Goal: Task Accomplishment & Management: Manage account settings

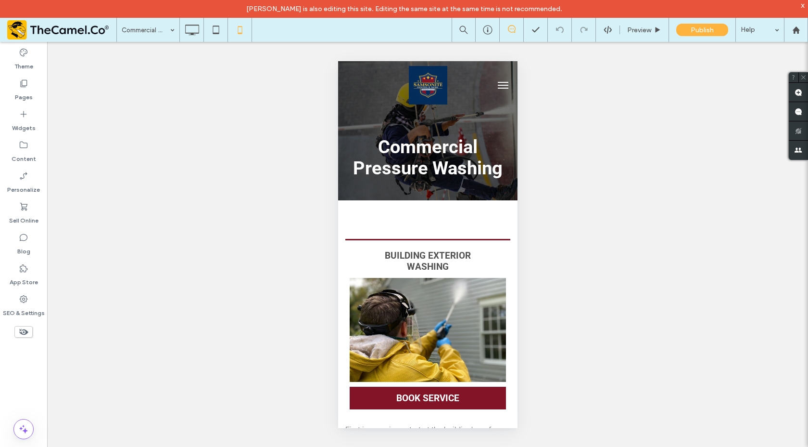
click at [495, 86] on button "menu" at bounding box center [502, 85] width 19 height 19
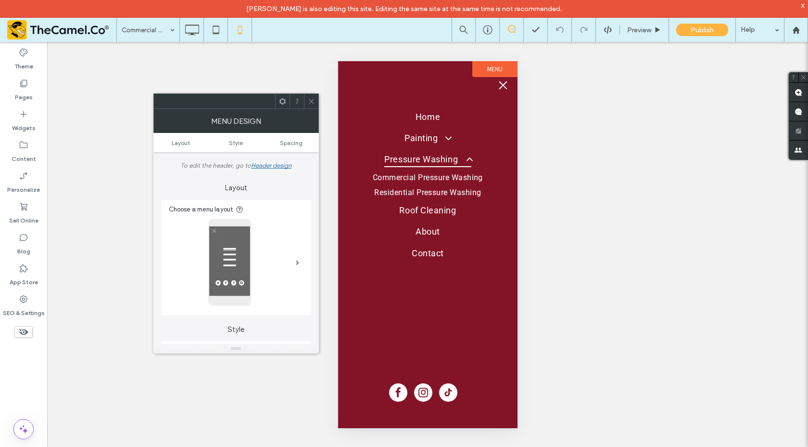
click at [180, 72] on div "Unhide? Yes Unhide? Yes" at bounding box center [427, 253] width 761 height 422
click at [315, 101] on div at bounding box center [311, 101] width 14 height 14
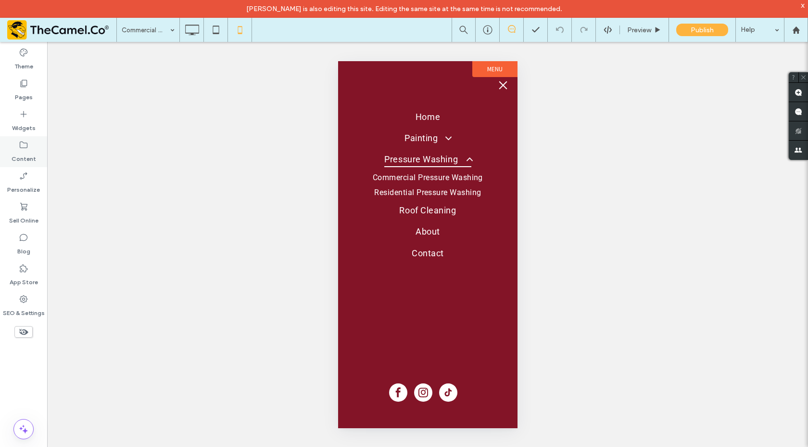
click at [24, 156] on label "Content" at bounding box center [24, 156] width 25 height 13
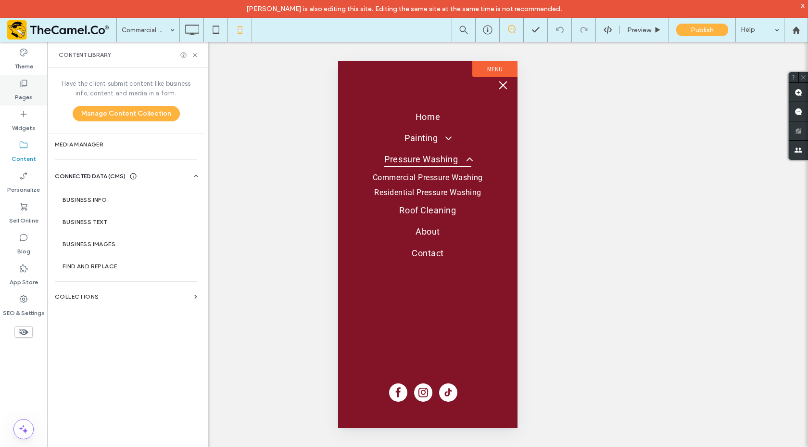
click at [23, 98] on label "Pages" at bounding box center [24, 94] width 18 height 13
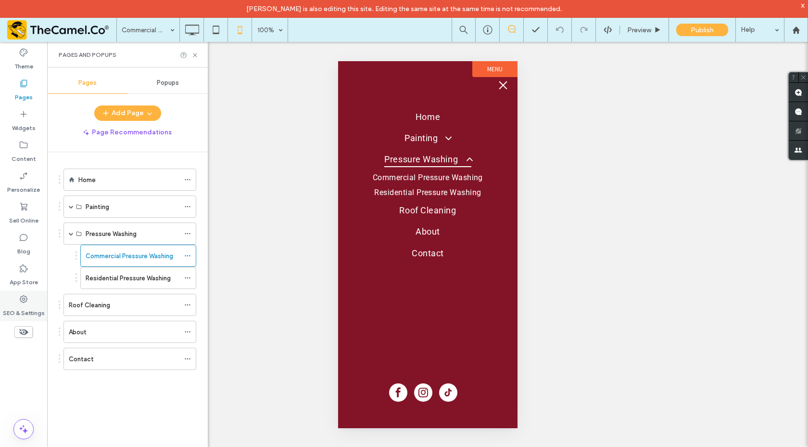
click at [24, 300] on icon at bounding box center [24, 299] width 10 height 10
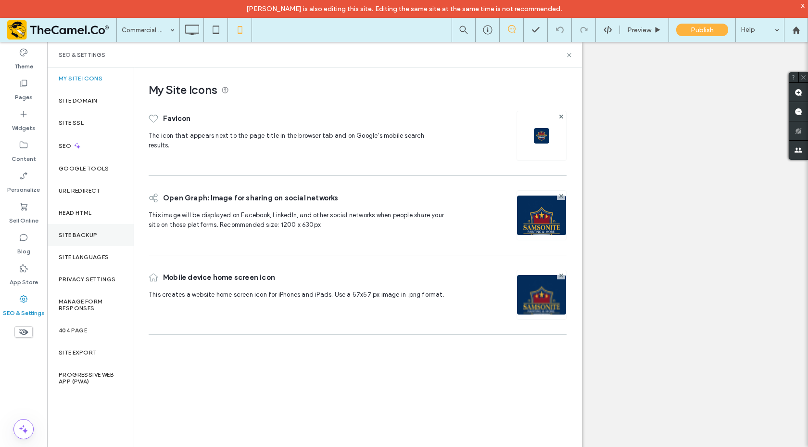
click at [93, 228] on div "Site Backup" at bounding box center [90, 235] width 87 height 22
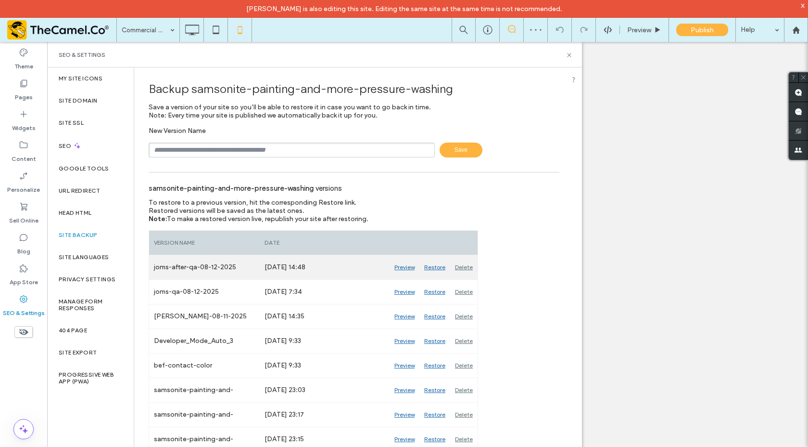
click at [189, 268] on div "joms-after-qa-08-12-2025" at bounding box center [204, 267] width 111 height 24
drag, startPoint x: 242, startPoint y: 268, endPoint x: 152, endPoint y: 269, distance: 90.5
click at [152, 269] on div "joms-after-qa-08-12-2025" at bounding box center [204, 267] width 111 height 24
copy div "joms-after-qa-08-12-2025"
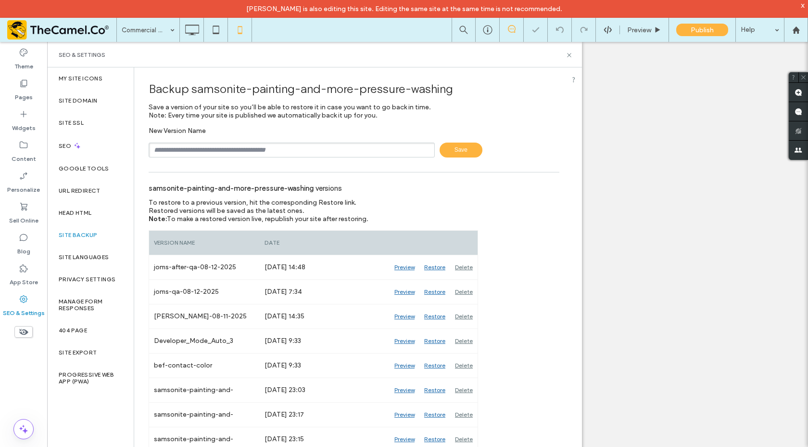
click at [199, 155] on input "text" at bounding box center [292, 149] width 286 height 15
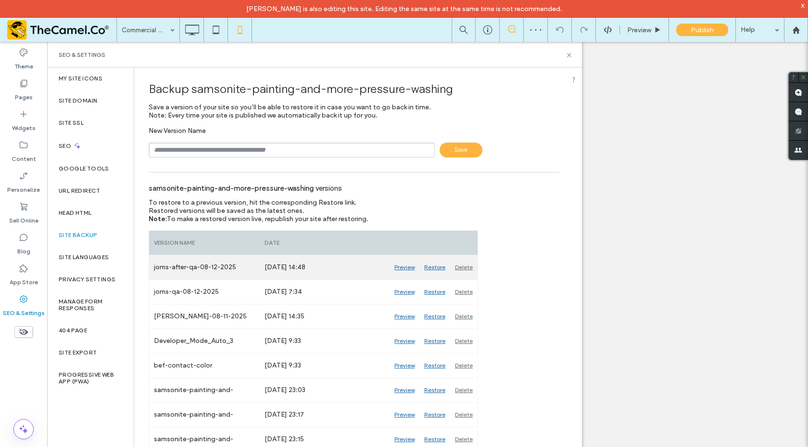
click at [181, 267] on div "joms-after-qa-08-12-2025" at bounding box center [204, 267] width 111 height 24
drag, startPoint x: 238, startPoint y: 267, endPoint x: 153, endPoint y: 269, distance: 85.7
click at [151, 269] on div "joms-after-qa-08-12-2025" at bounding box center [204, 267] width 111 height 24
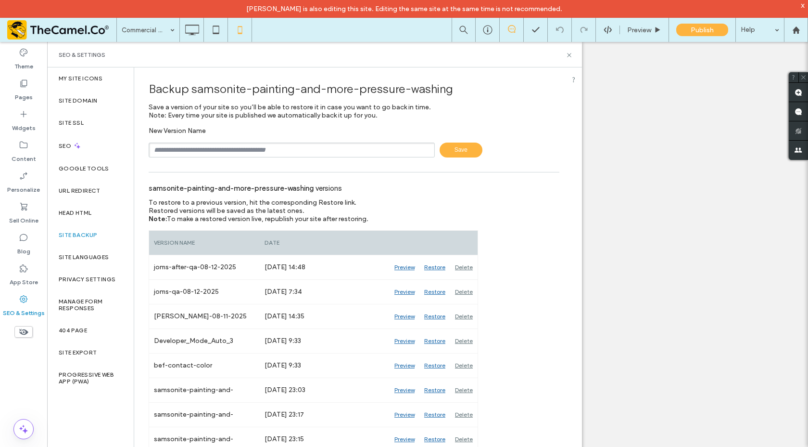
drag, startPoint x: 702, startPoint y: 228, endPoint x: 678, endPoint y: 223, distance: 23.5
click at [701, 227] on div "Unhide? Yes Unhide? Yes" at bounding box center [427, 253] width 761 height 422
click at [570, 58] on icon at bounding box center [569, 54] width 7 height 7
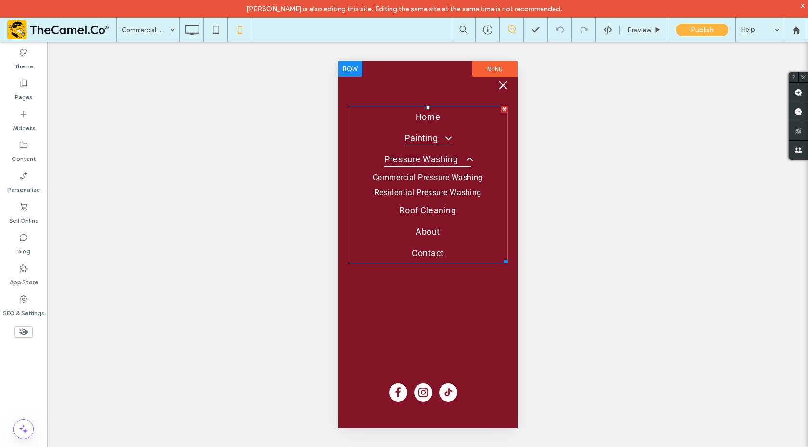
click at [422, 137] on span "Painting" at bounding box center [427, 137] width 47 height 15
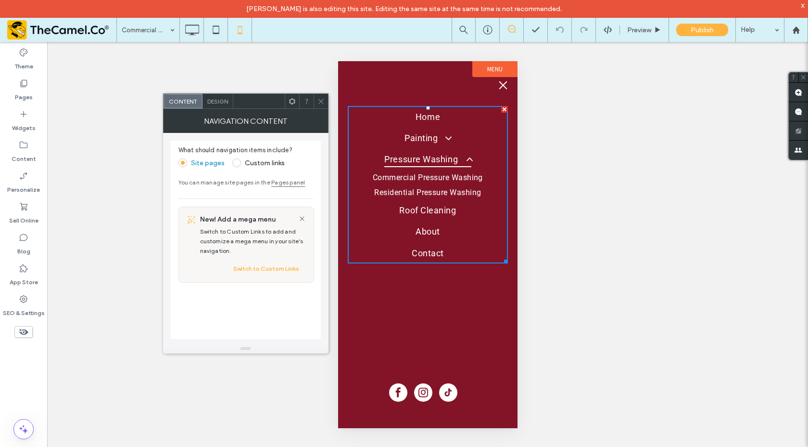
click at [318, 102] on icon at bounding box center [321, 101] width 7 height 7
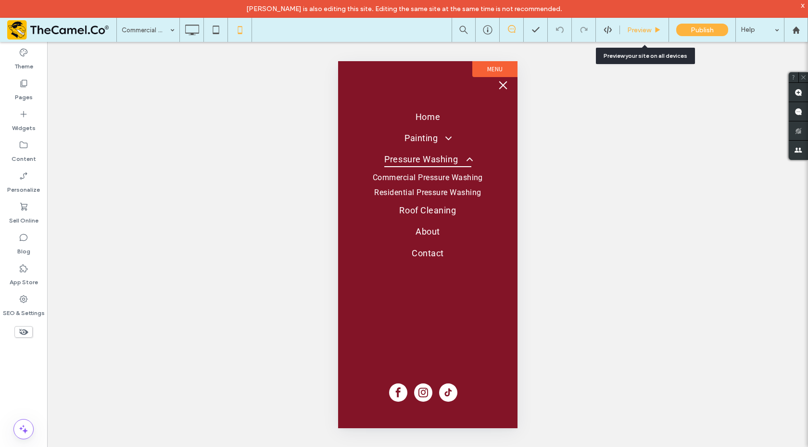
click at [635, 36] on div "Preview" at bounding box center [644, 30] width 49 height 24
click at [632, 32] on span "Preview" at bounding box center [639, 30] width 24 height 8
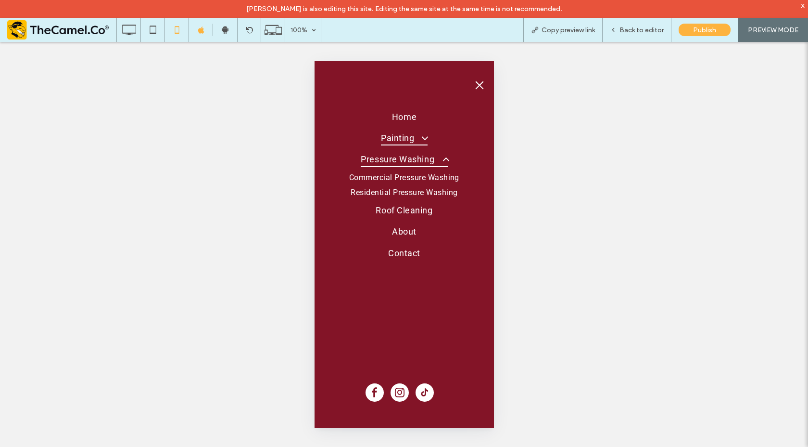
click at [406, 136] on span "Painting" at bounding box center [404, 137] width 47 height 15
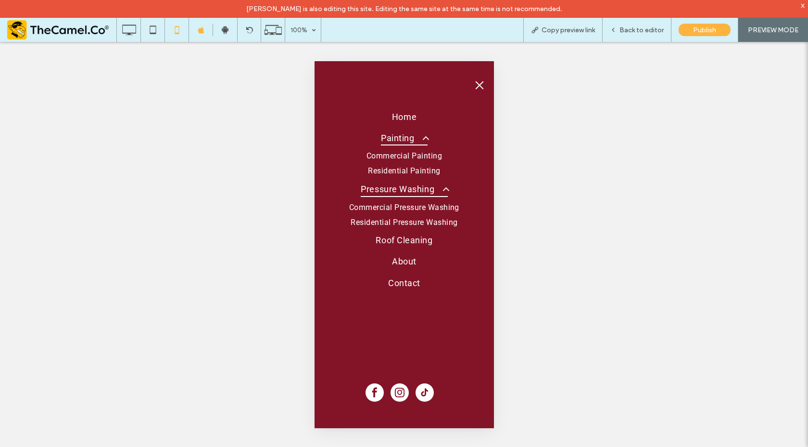
click at [406, 136] on span "Painting" at bounding box center [404, 137] width 47 height 15
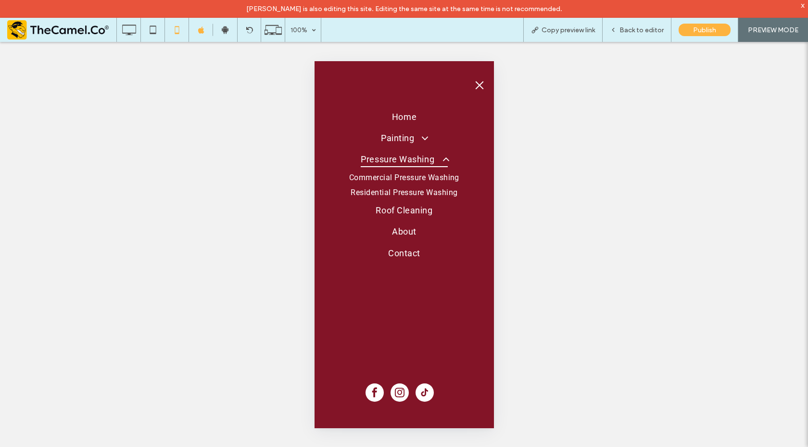
click at [411, 159] on span "Pressure Washing" at bounding box center [403, 158] width 87 height 15
click at [403, 213] on span "Roof Cleaning" at bounding box center [403, 210] width 57 height 15
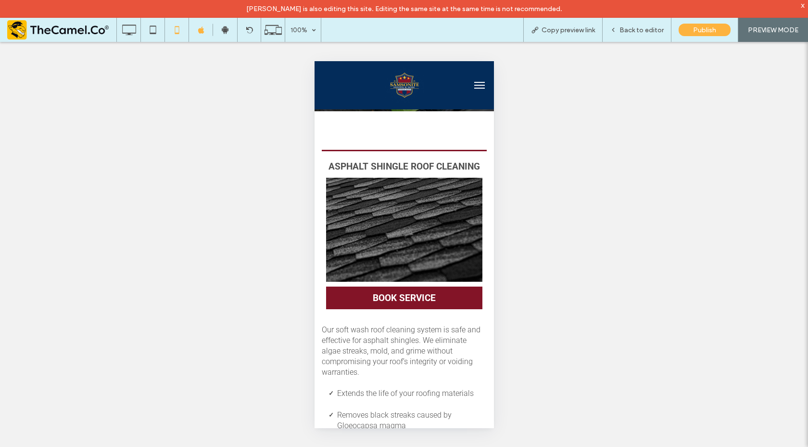
scroll to position [21, 0]
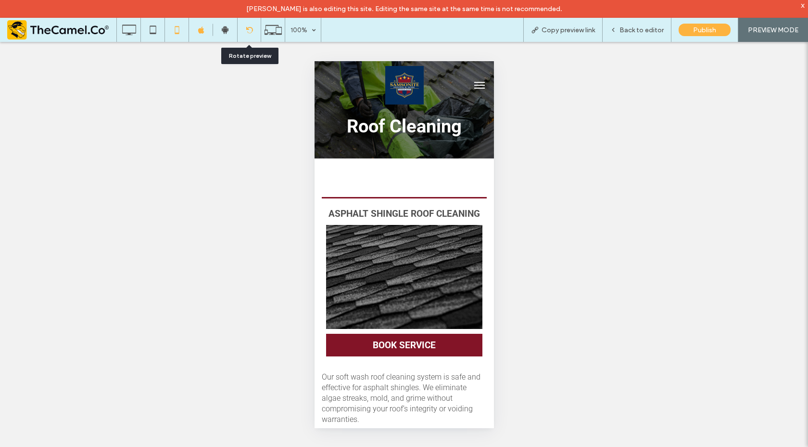
click at [249, 35] on div at bounding box center [249, 30] width 24 height 24
click at [246, 31] on icon at bounding box center [249, 29] width 7 height 7
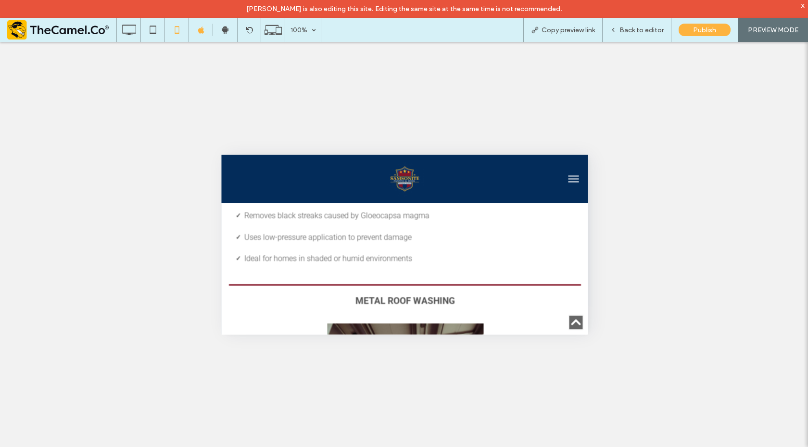
scroll to position [398, 0]
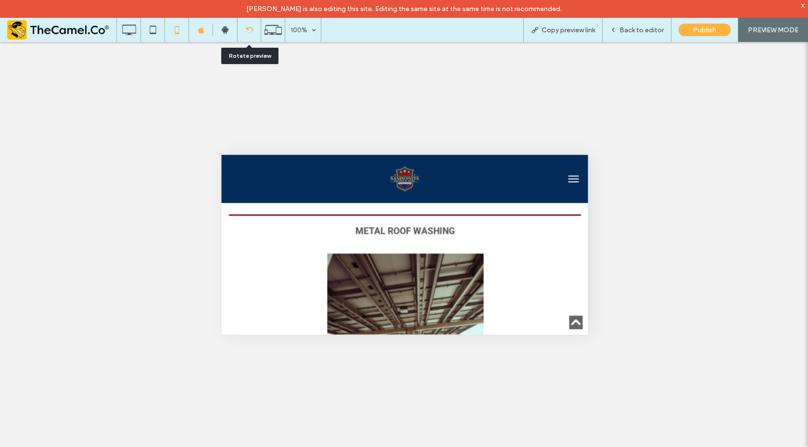
click at [251, 33] on icon at bounding box center [249, 29] width 7 height 7
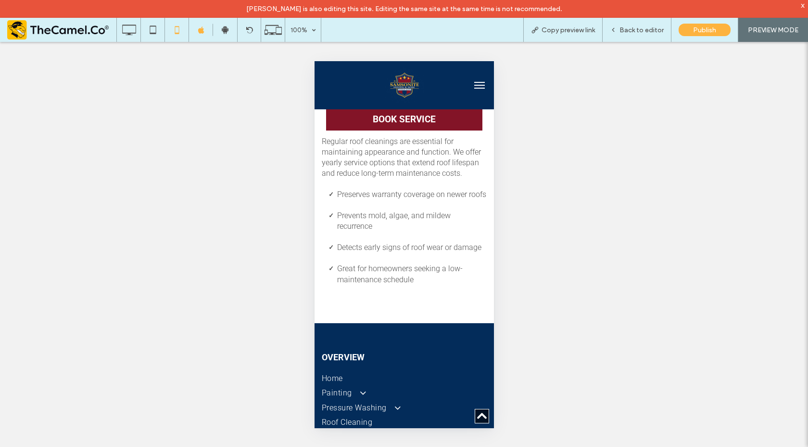
scroll to position [1803, 0]
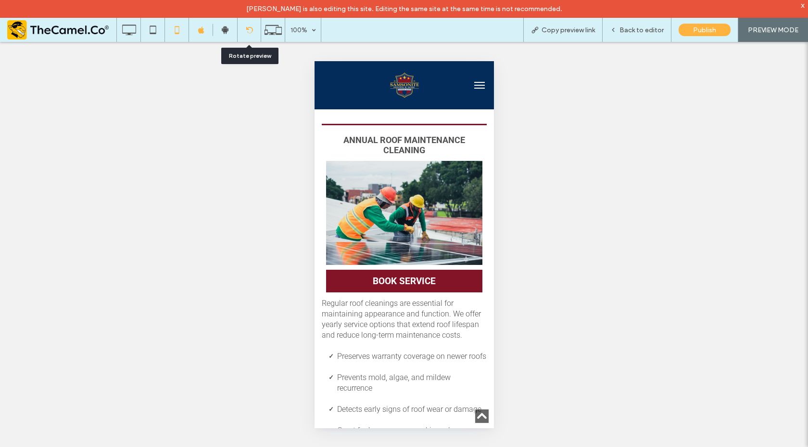
click at [242, 29] on div at bounding box center [249, 29] width 23 height 7
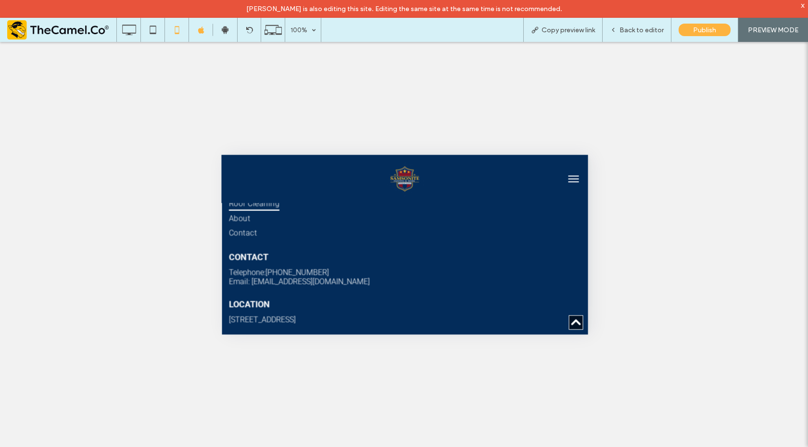
scroll to position [2105, 0]
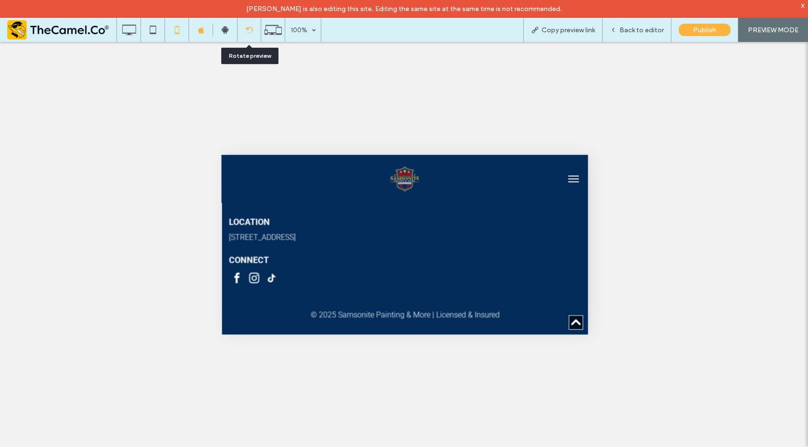
click at [248, 29] on icon at bounding box center [249, 29] width 7 height 7
